Goal: Navigation & Orientation: Find specific page/section

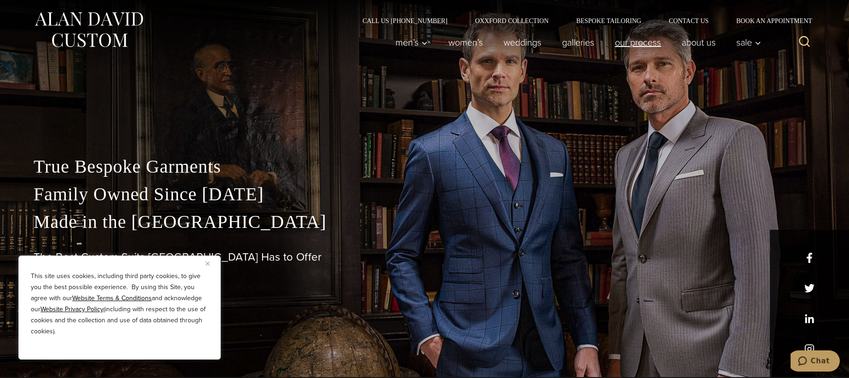
scroll to position [0, 0]
click at [572, 46] on link "Galleries" at bounding box center [578, 43] width 53 height 18
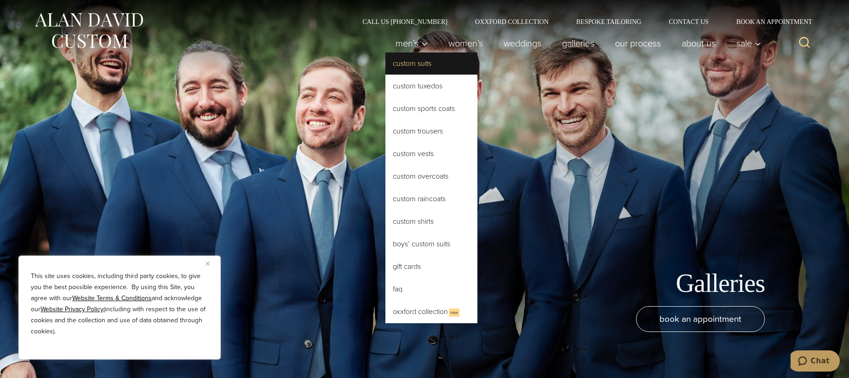
click at [407, 66] on link "Custom Suits" at bounding box center [432, 63] width 92 height 22
